Goal: Task Accomplishment & Management: Manage account settings

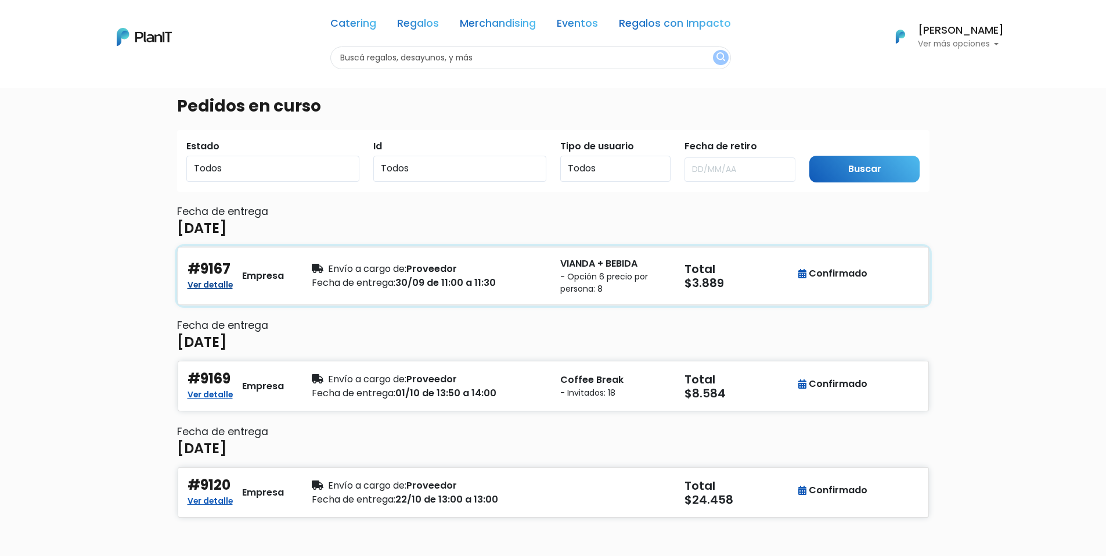
click at [224, 285] on link "Ver detalle" at bounding box center [210, 283] width 45 height 14
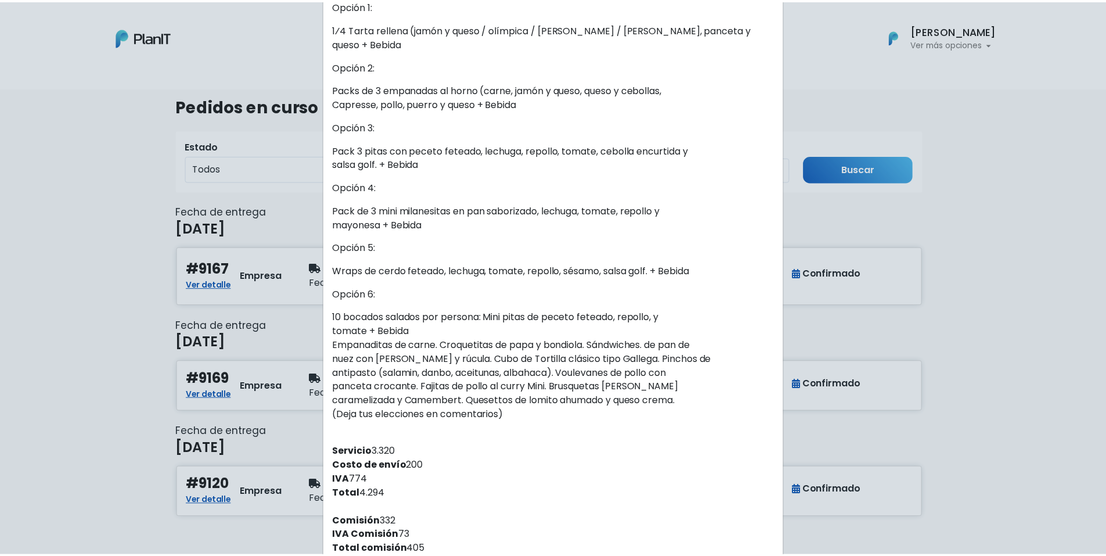
scroll to position [348, 0]
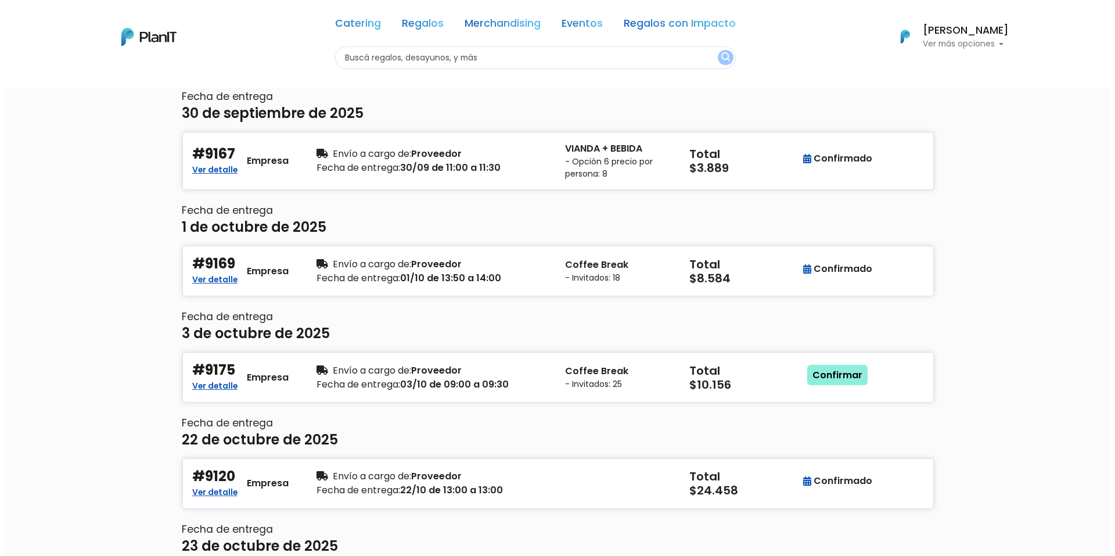
scroll to position [116, 0]
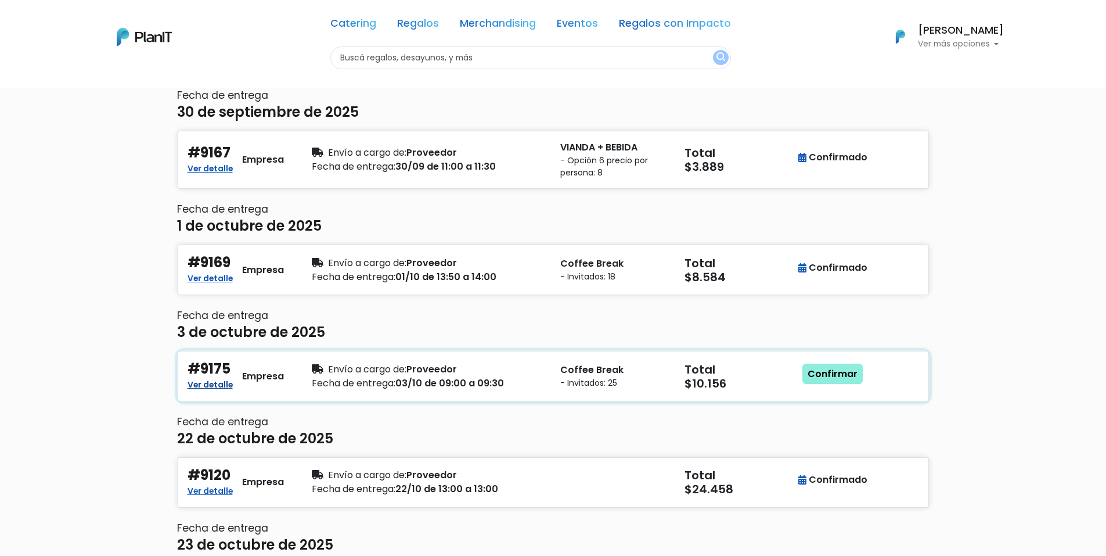
click at [224, 383] on link "Ver detalle" at bounding box center [210, 383] width 45 height 14
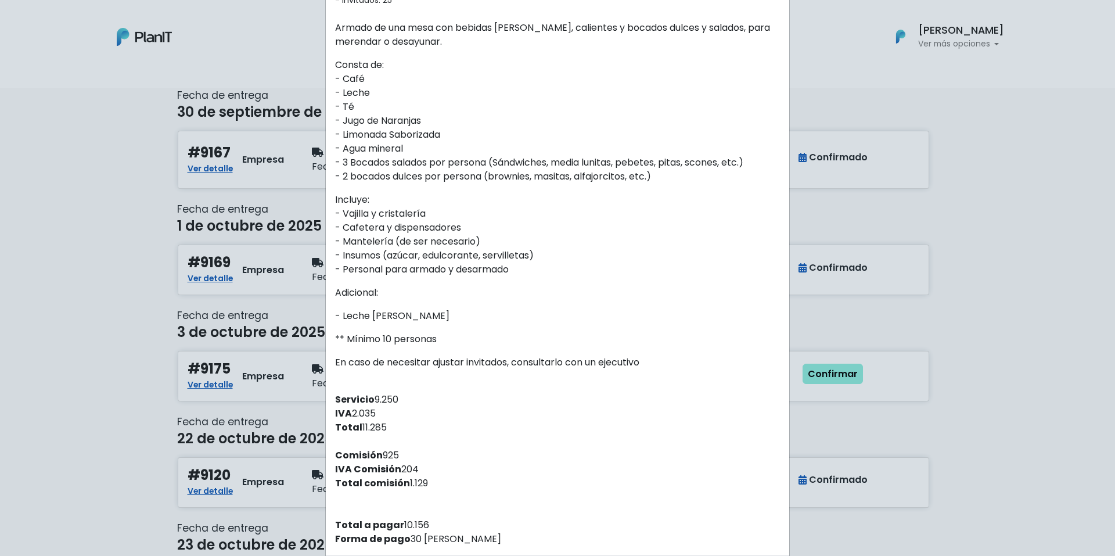
scroll to position [310, 0]
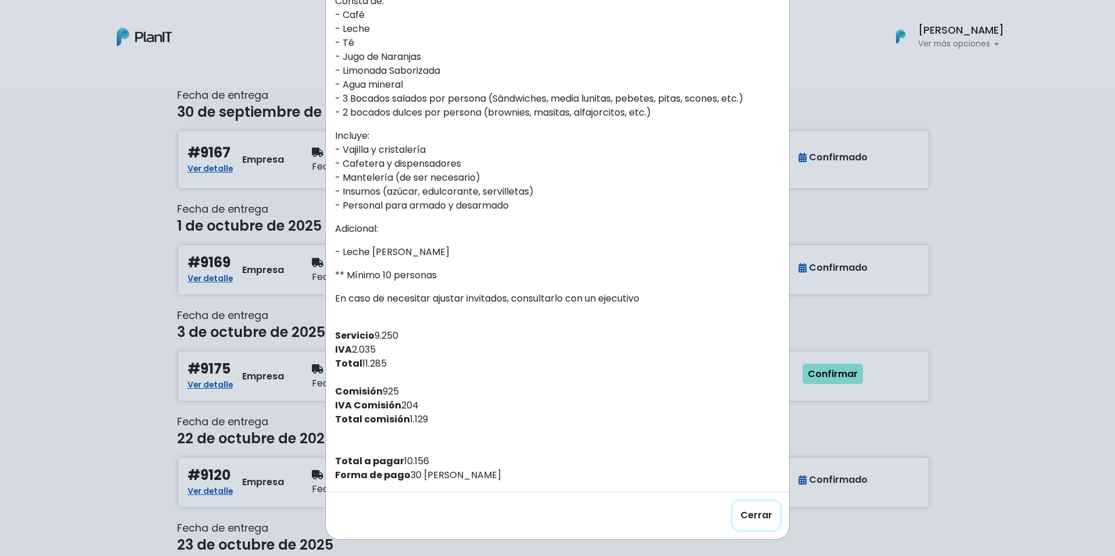
click at [751, 513] on button "Cerrar" at bounding box center [756, 515] width 47 height 28
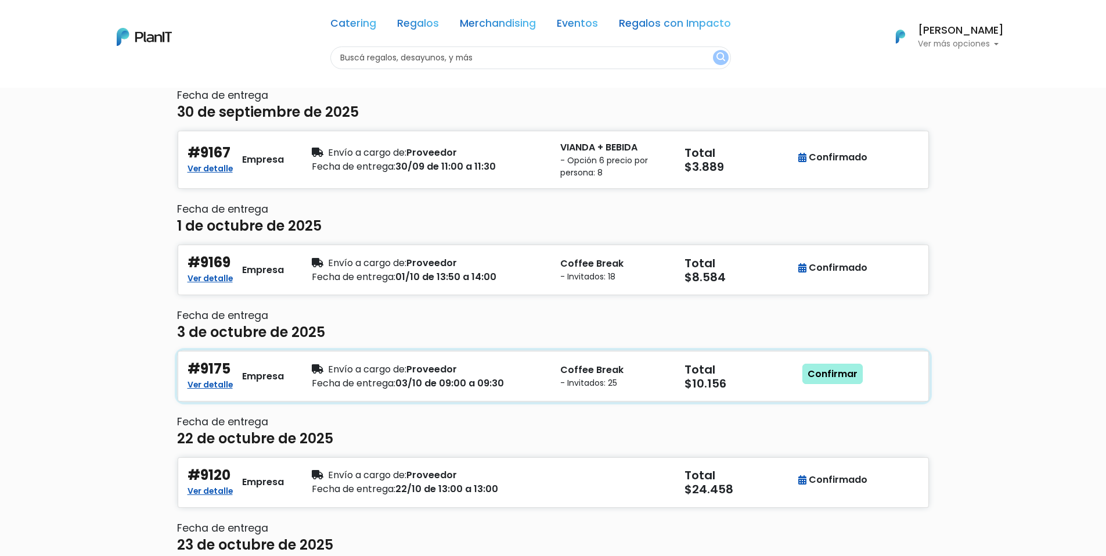
click at [835, 379] on link "Confirmar" at bounding box center [832, 374] width 60 height 21
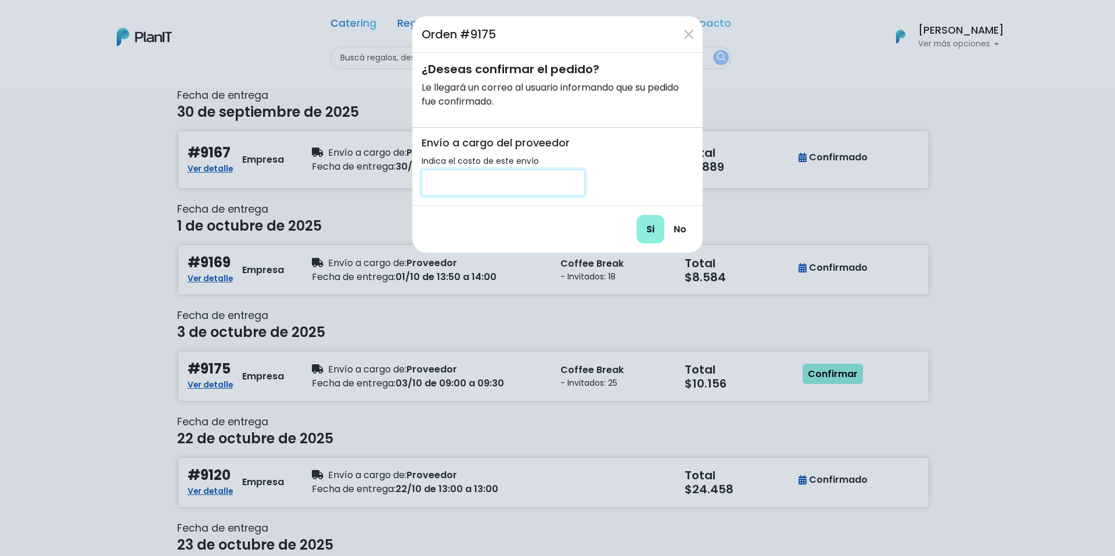
click at [445, 181] on input "number" at bounding box center [503, 183] width 163 height 26
type input "200"
click at [658, 224] on input "Si" at bounding box center [650, 229] width 28 height 28
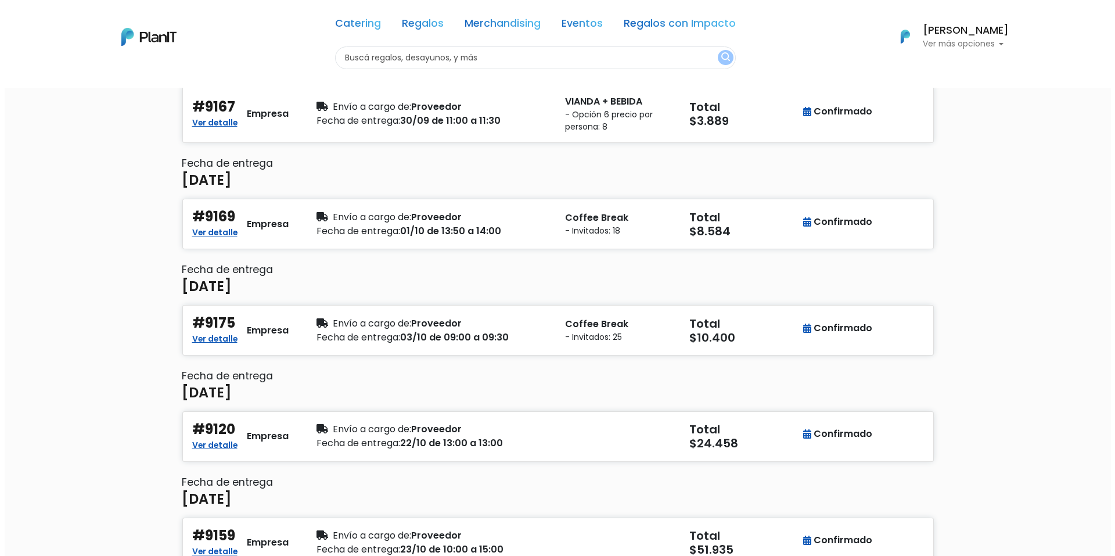
scroll to position [174, 0]
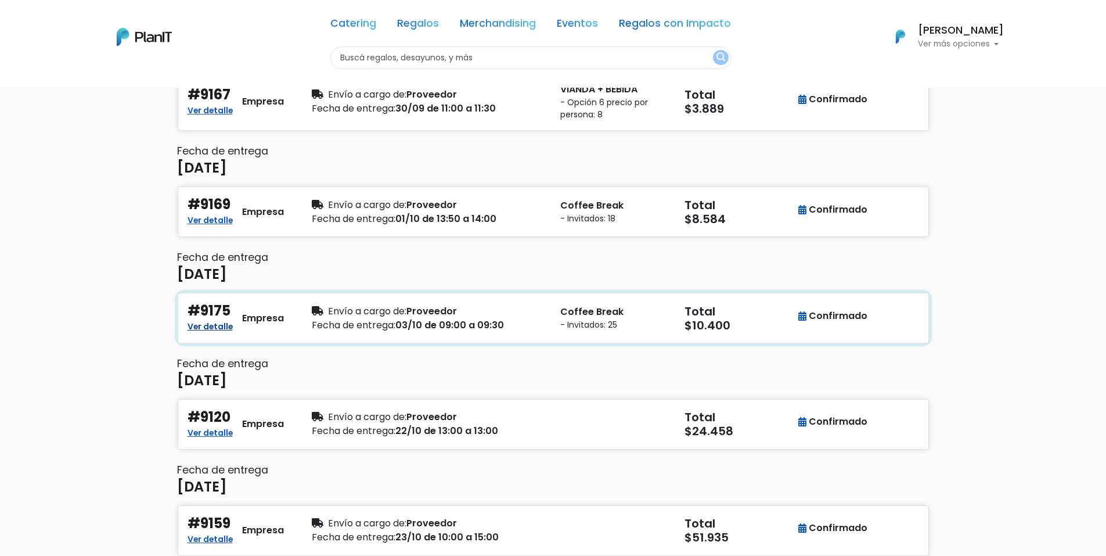
click at [221, 331] on link "Ver detalle" at bounding box center [210, 325] width 45 height 14
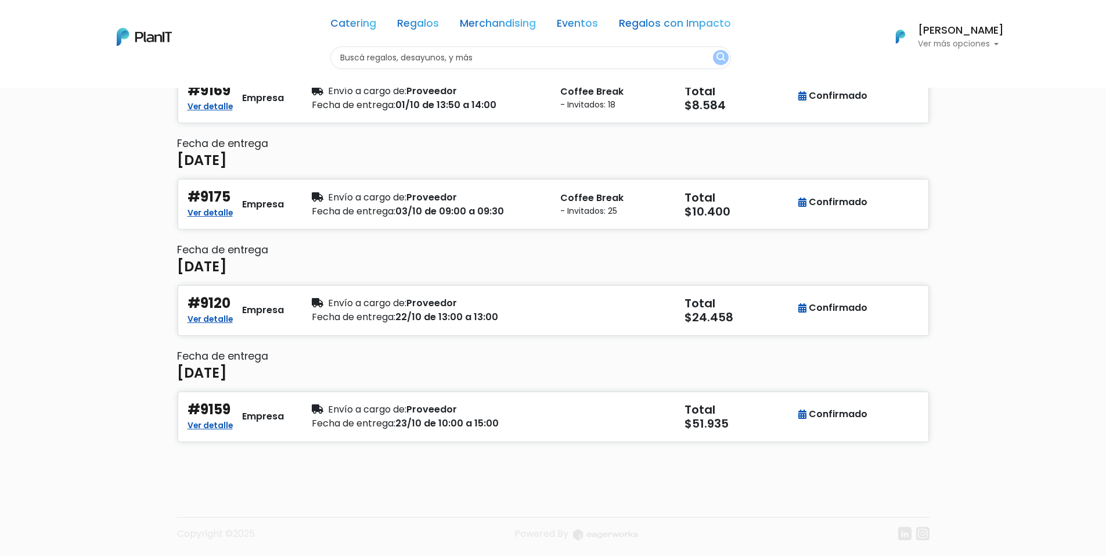
scroll to position [291, 0]
